Goal: Task Accomplishment & Management: Use online tool/utility

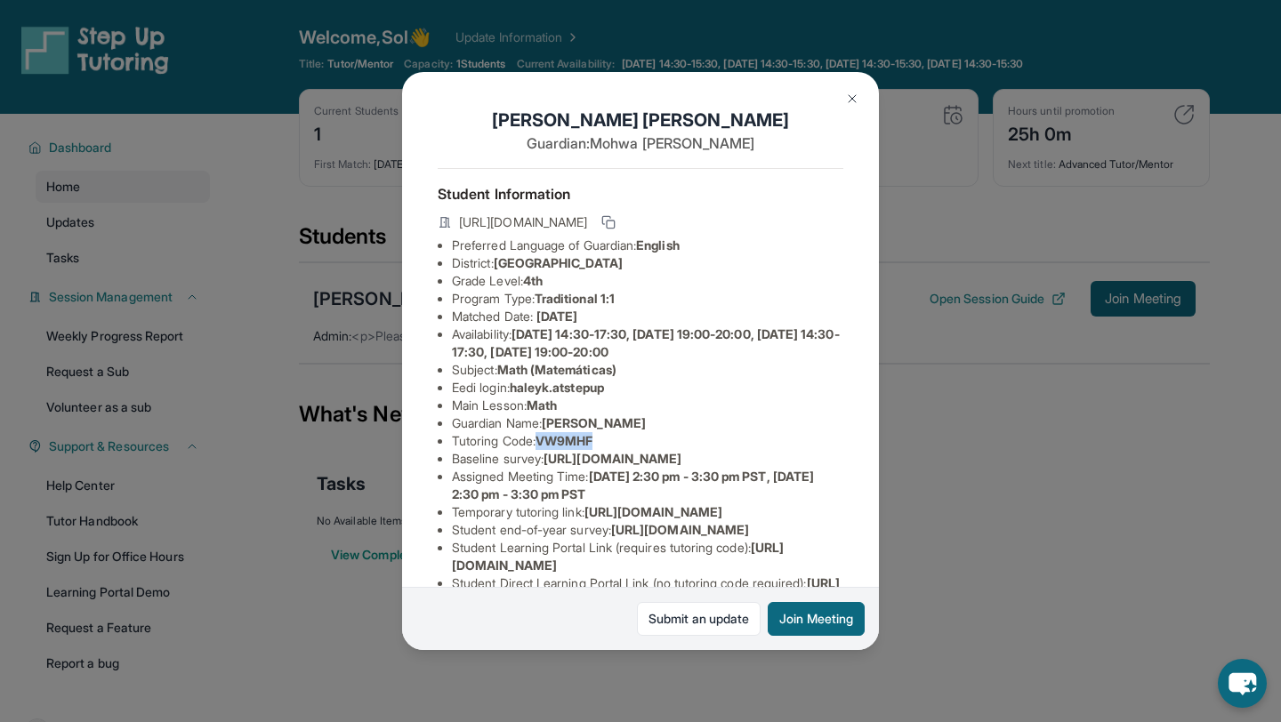
scroll to position [162, 0]
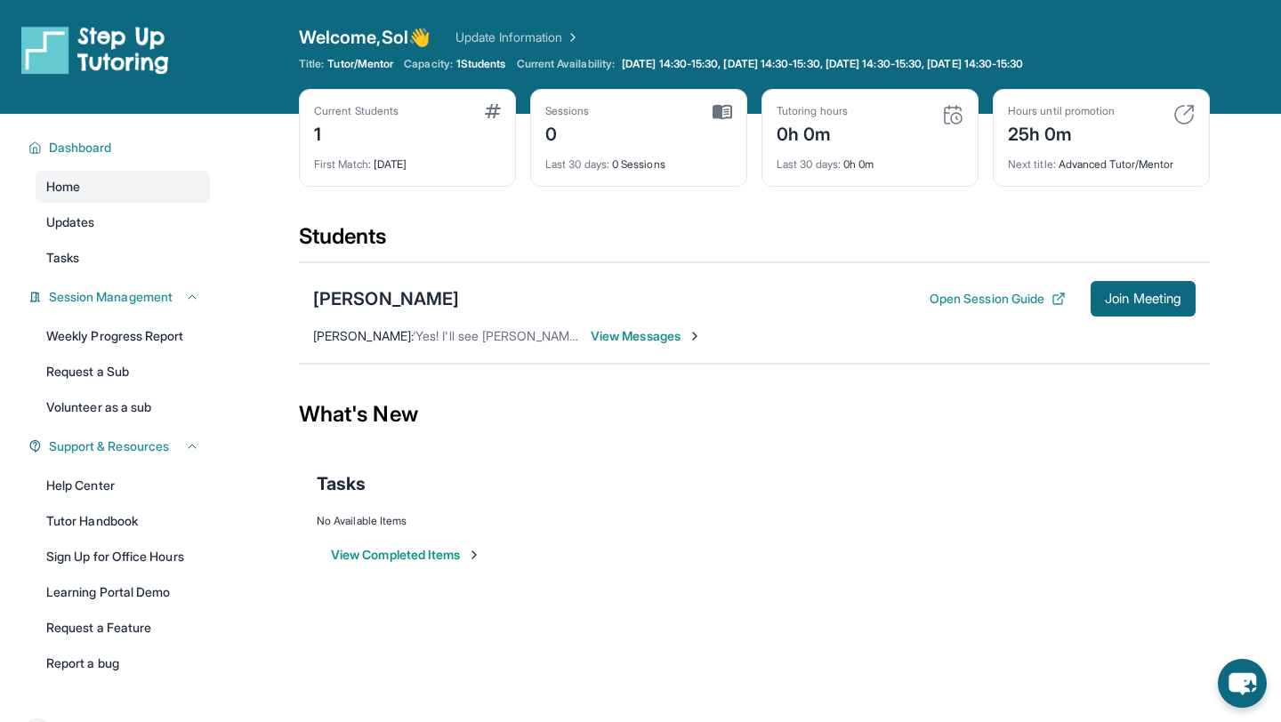
click at [659, 335] on span "View Messages" at bounding box center [646, 336] width 111 height 18
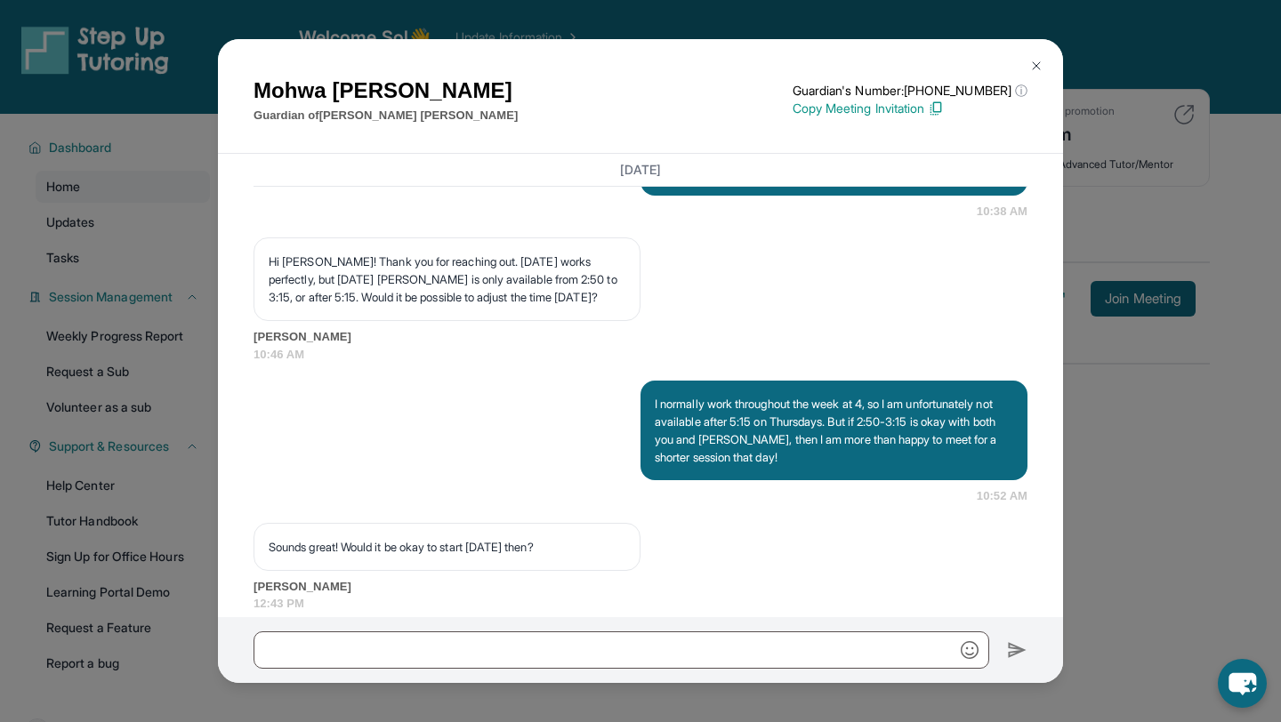
scroll to position [1701, 0]
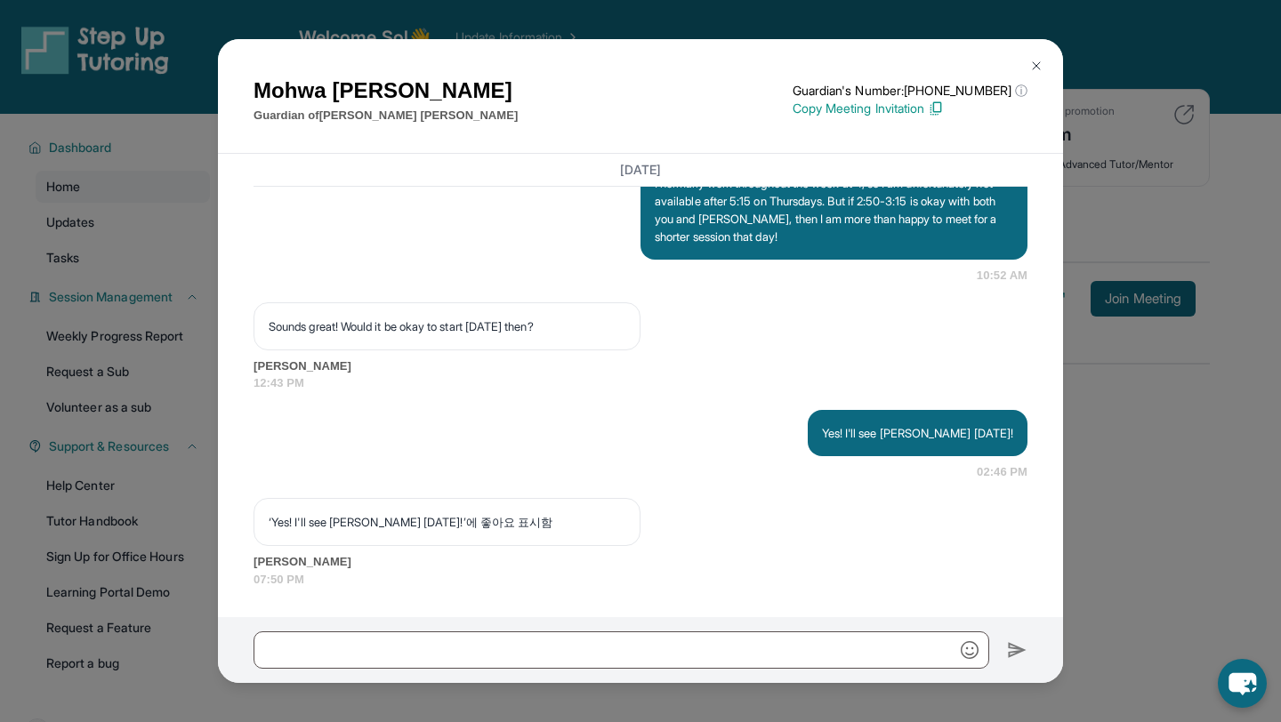
click at [1034, 59] on img at bounding box center [1036, 66] width 14 height 14
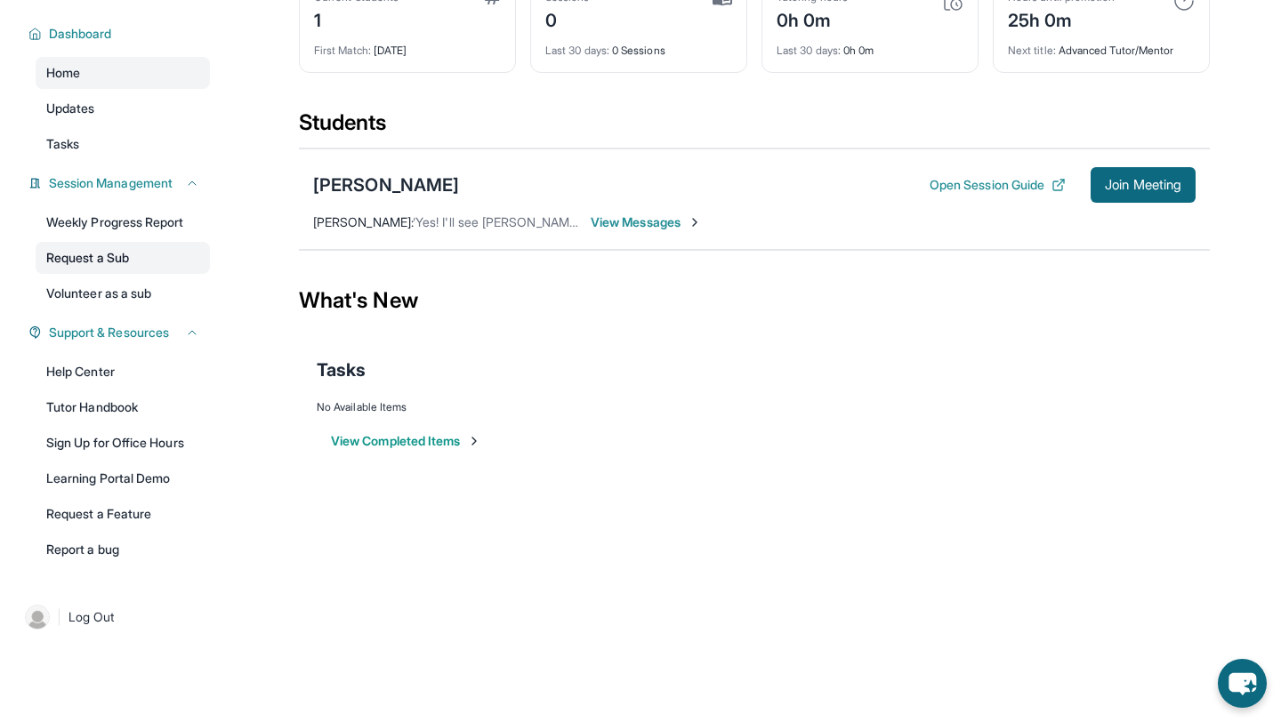
scroll to position [0, 0]
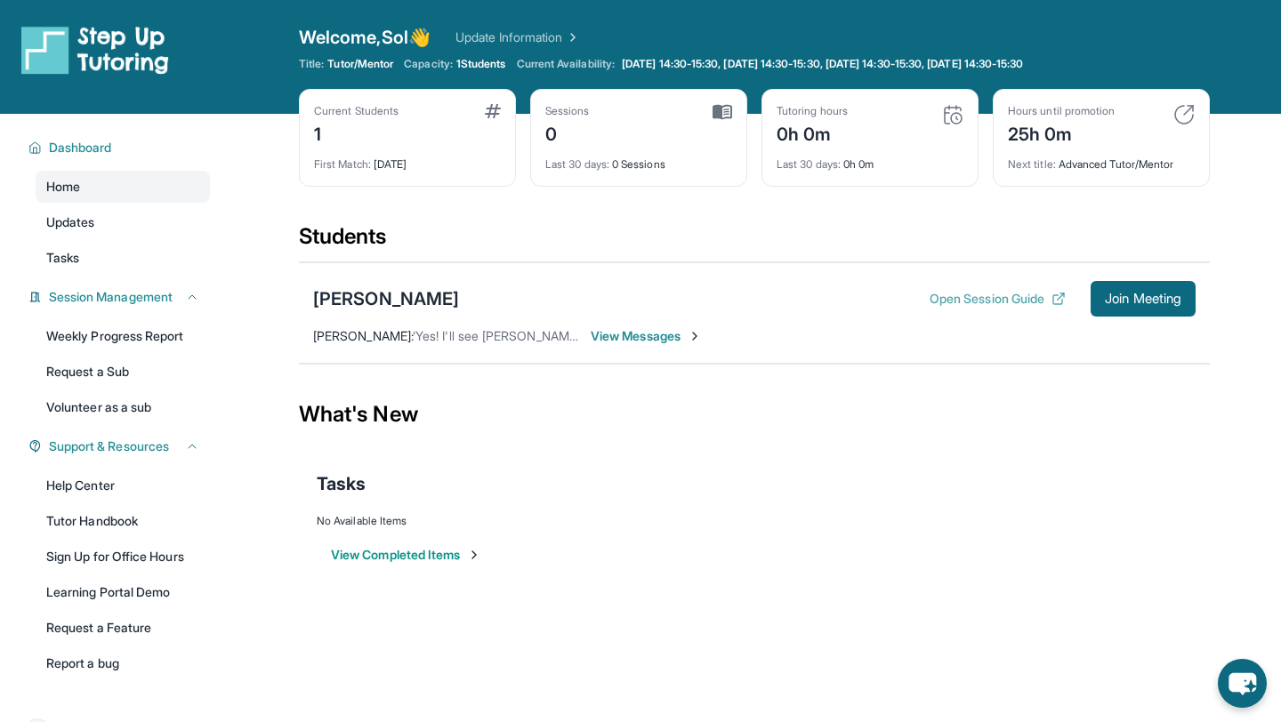
click at [1018, 294] on button "Open Session Guide" at bounding box center [997, 299] width 136 height 18
click at [1139, 202] on div "Current Students 1 First Match : 3 days ago Sessions 0 Last 30 days : 0 Session…" at bounding box center [754, 155] width 911 height 133
click at [1157, 300] on span "Join Meeting" at bounding box center [1143, 299] width 76 height 11
click at [947, 301] on button "Open Session Guide" at bounding box center [997, 299] width 136 height 18
click at [78, 227] on span "Updates" at bounding box center [70, 222] width 49 height 18
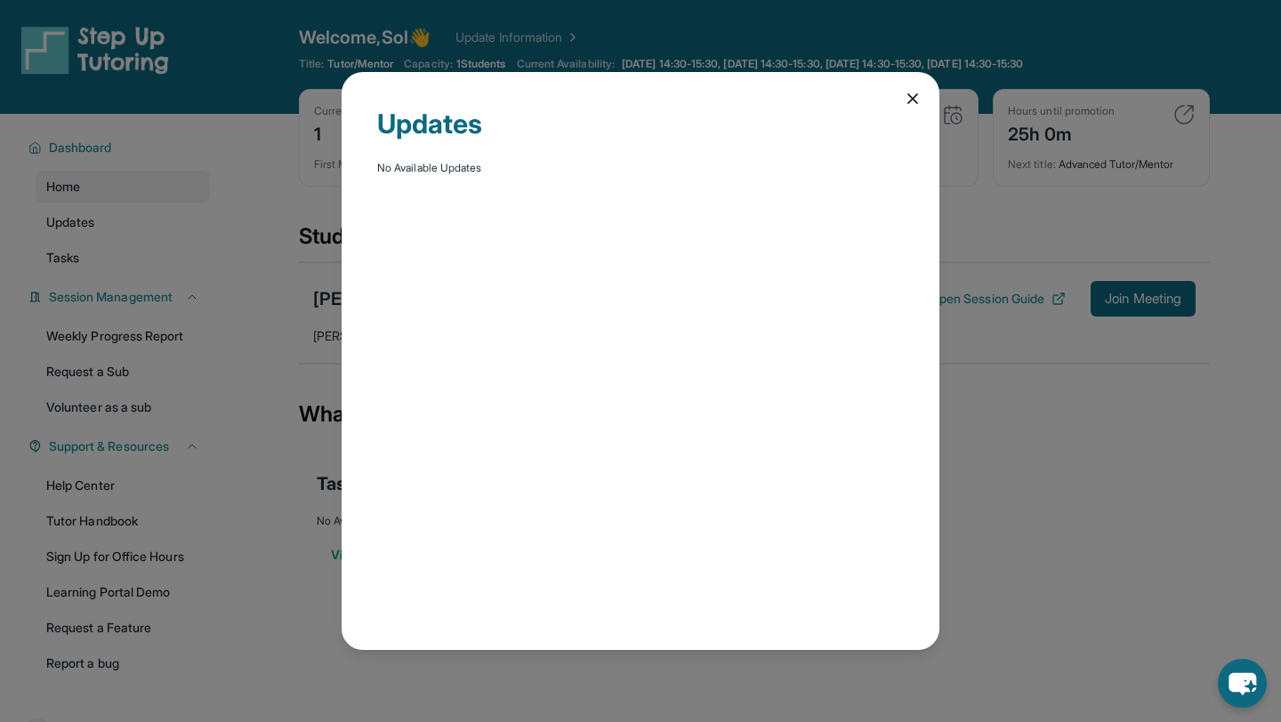
click at [913, 96] on icon at bounding box center [913, 99] width 18 height 18
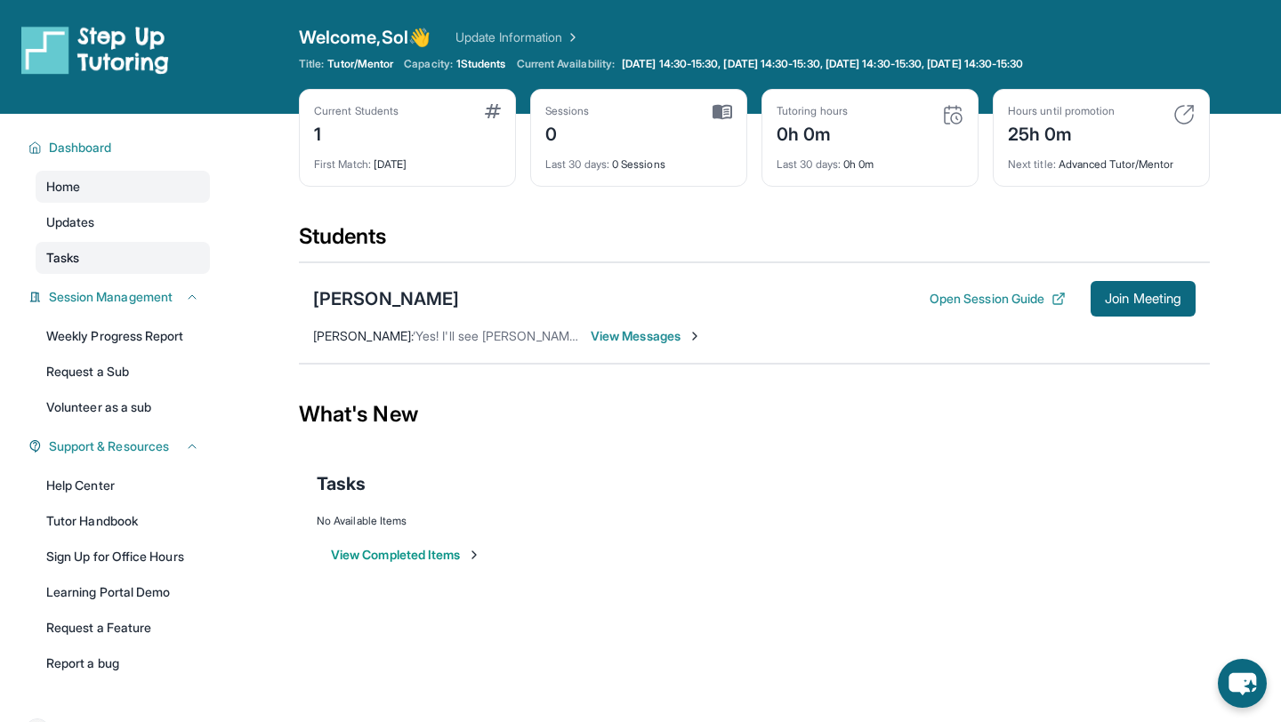
click at [149, 260] on link "Tasks" at bounding box center [123, 258] width 174 height 32
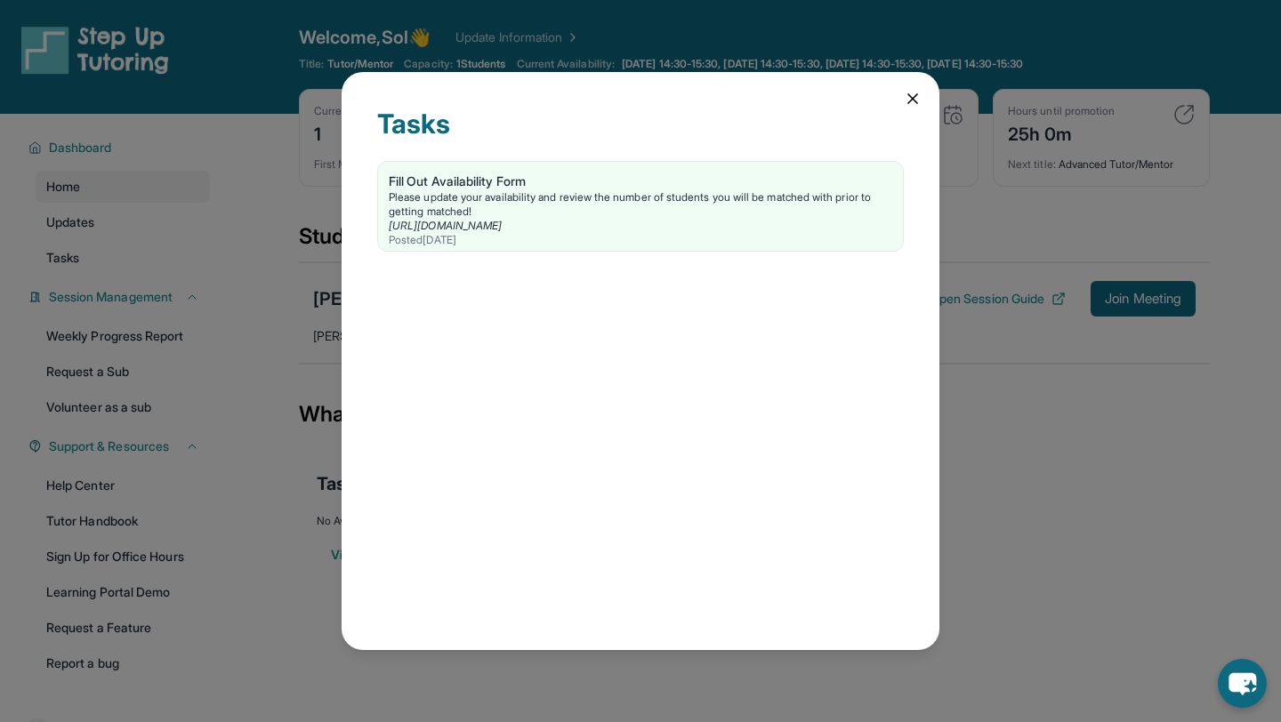
click at [903, 88] on div "Tasks Fill Out Availability Form Please update your availability and review the…" at bounding box center [641, 361] width 598 height 578
click at [917, 99] on icon at bounding box center [913, 99] width 18 height 18
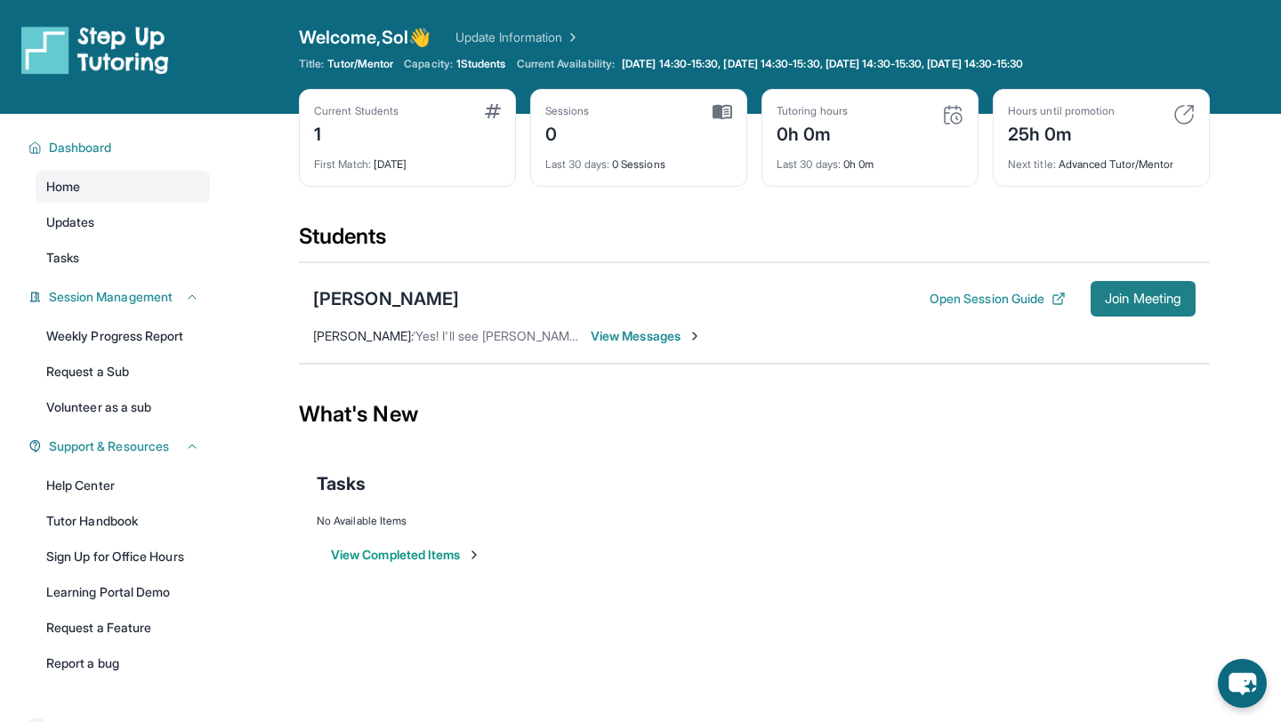
click at [1159, 302] on span "Join Meeting" at bounding box center [1143, 299] width 76 height 11
